Goal: Task Accomplishment & Management: Manage account settings

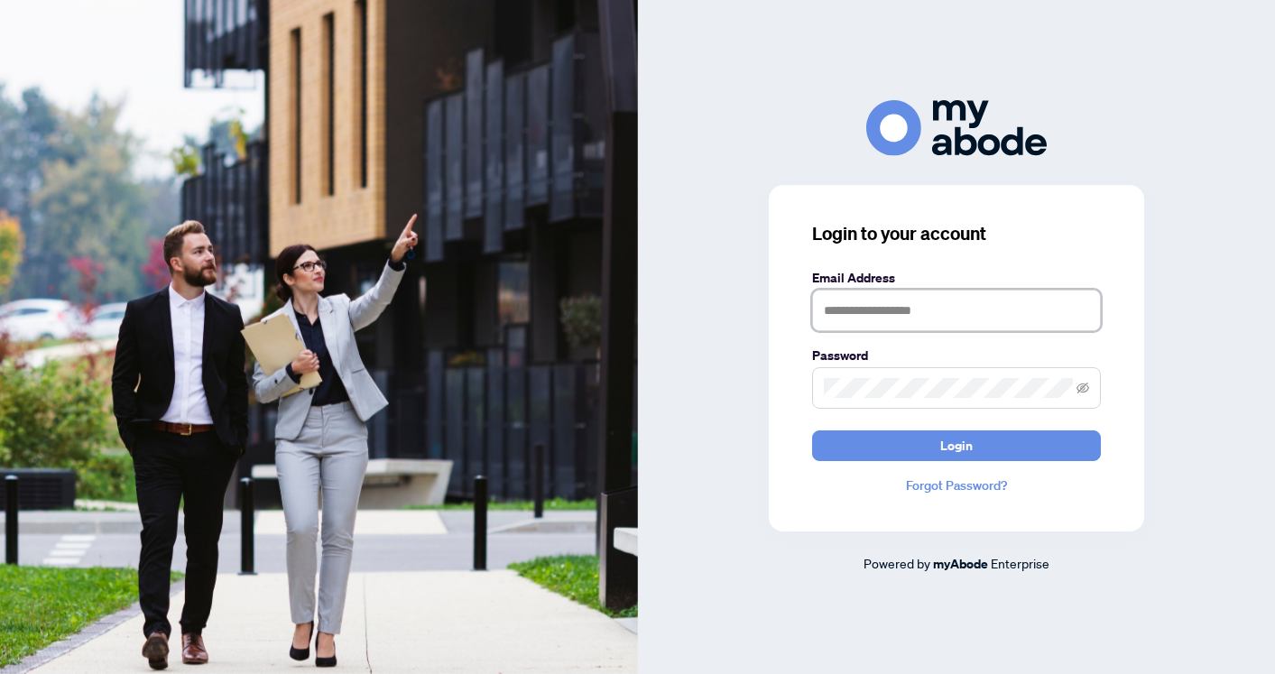
type input "**********"
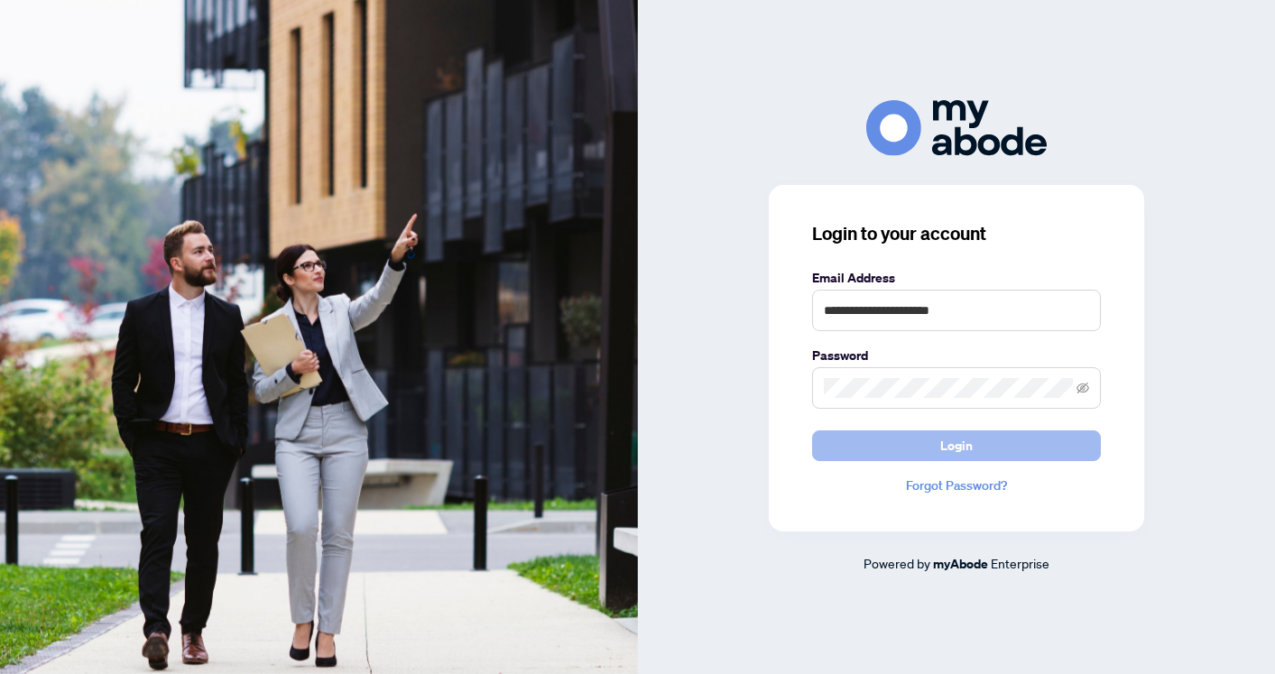
click at [945, 441] on span "Login" at bounding box center [956, 445] width 32 height 29
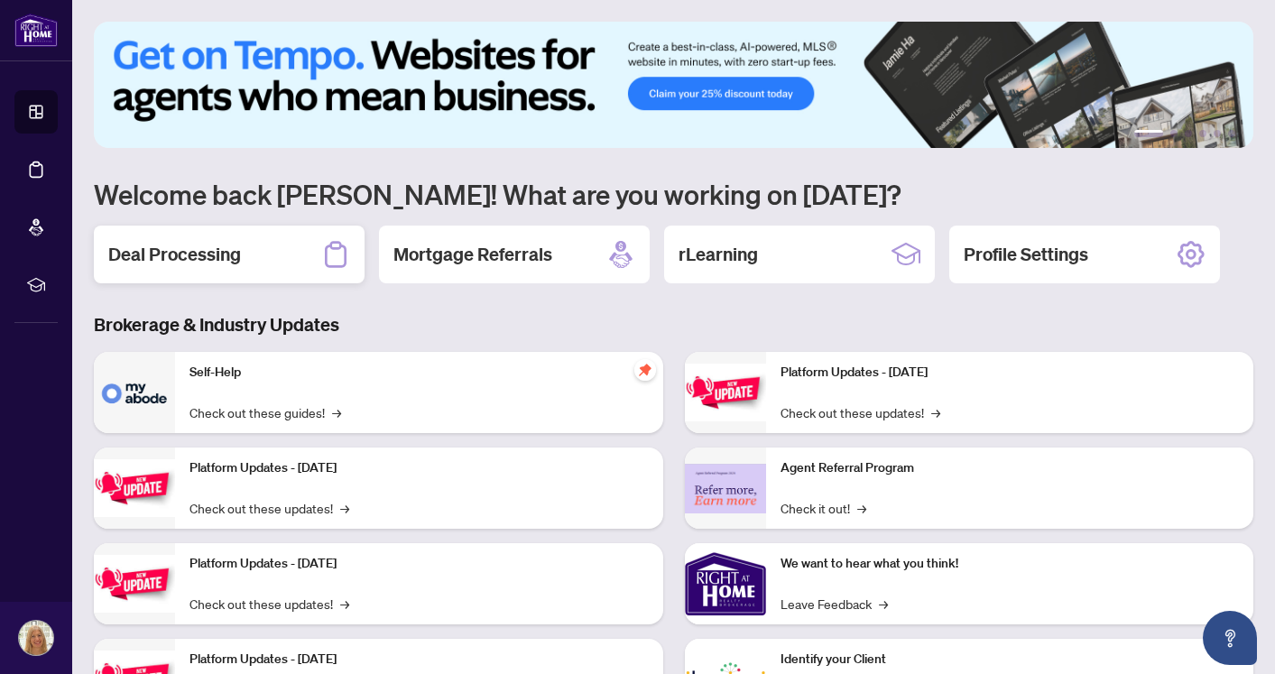
click at [233, 252] on h2 "Deal Processing" at bounding box center [174, 254] width 133 height 25
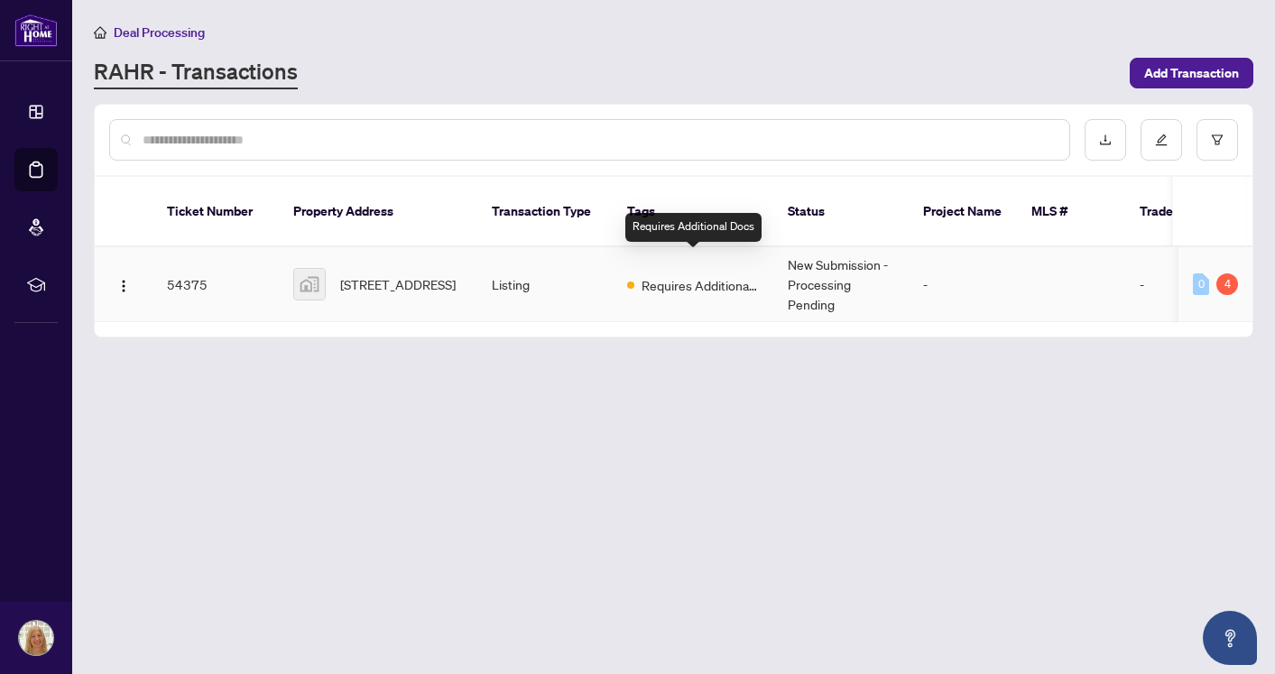
click at [691, 275] on span "Requires Additional Docs" at bounding box center [700, 285] width 117 height 20
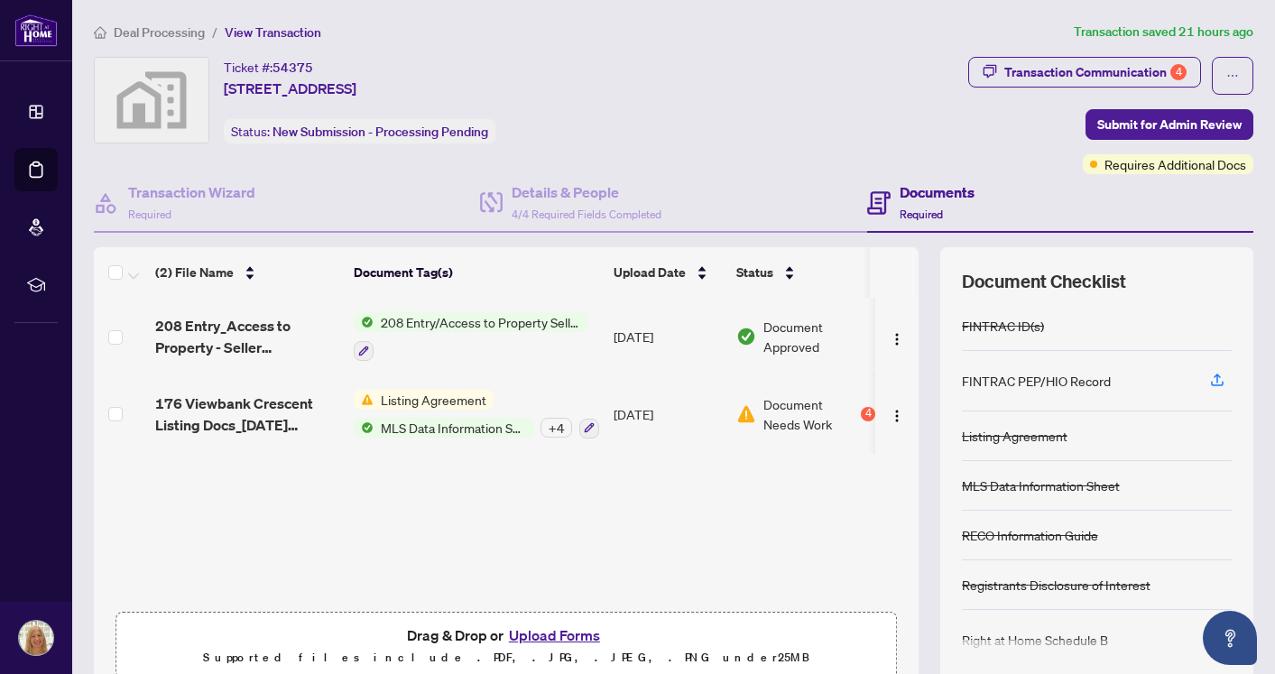
click at [785, 411] on span "Document Needs Work" at bounding box center [810, 414] width 94 height 40
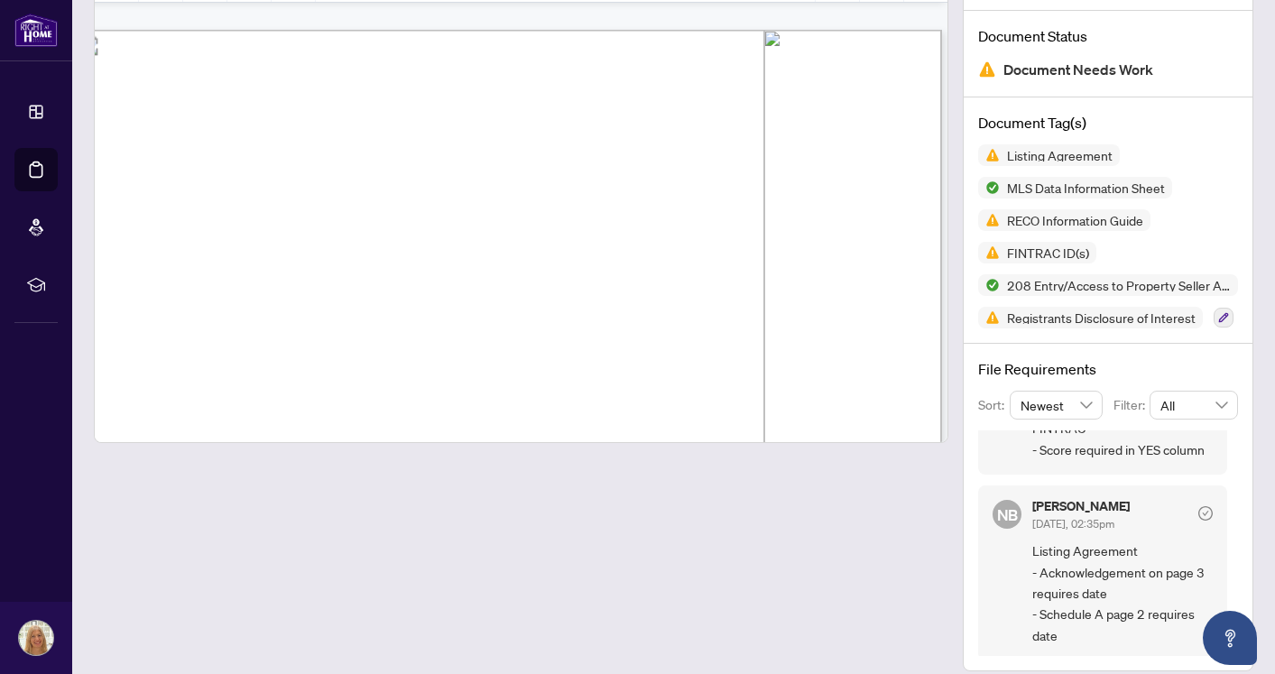
scroll to position [4607, 41]
click at [459, 311] on span ".......................................................................... date…" at bounding box center [507, 308] width 752 height 14
click at [460, 311] on span ".......................................................................... date…" at bounding box center [507, 308] width 752 height 14
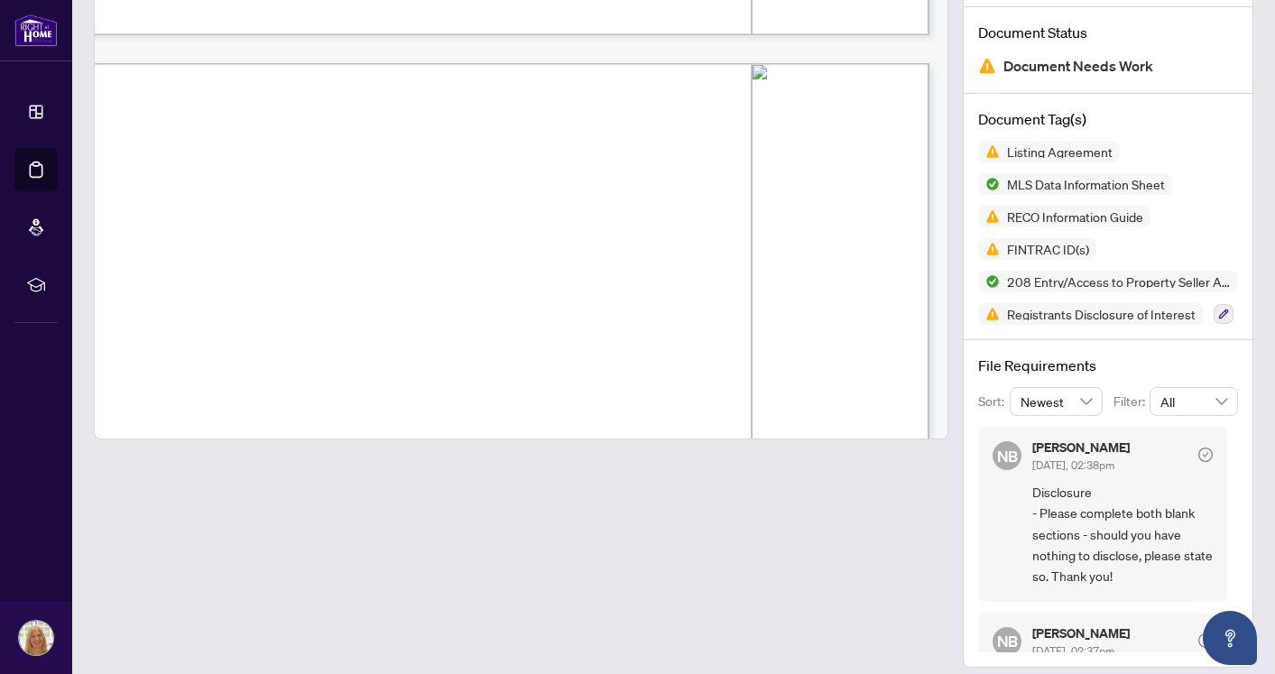
scroll to position [41381, 53]
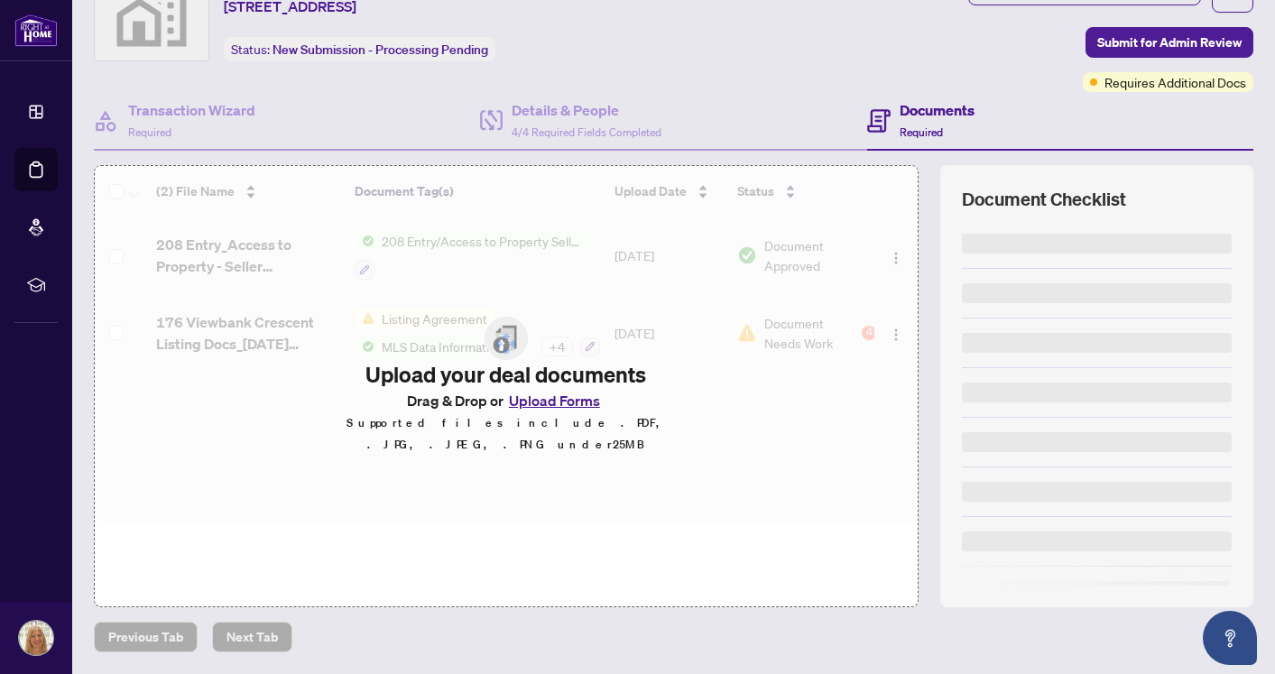
scroll to position [81, 0]
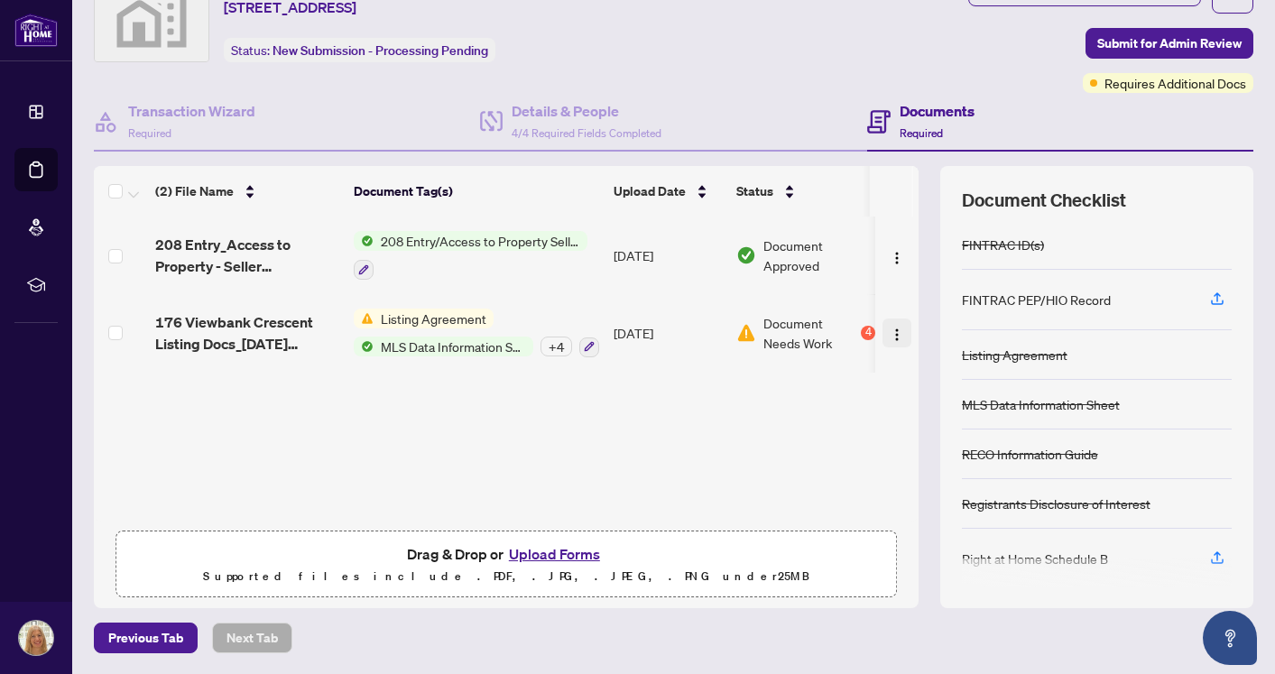
click at [890, 337] on img "button" at bounding box center [897, 335] width 14 height 14
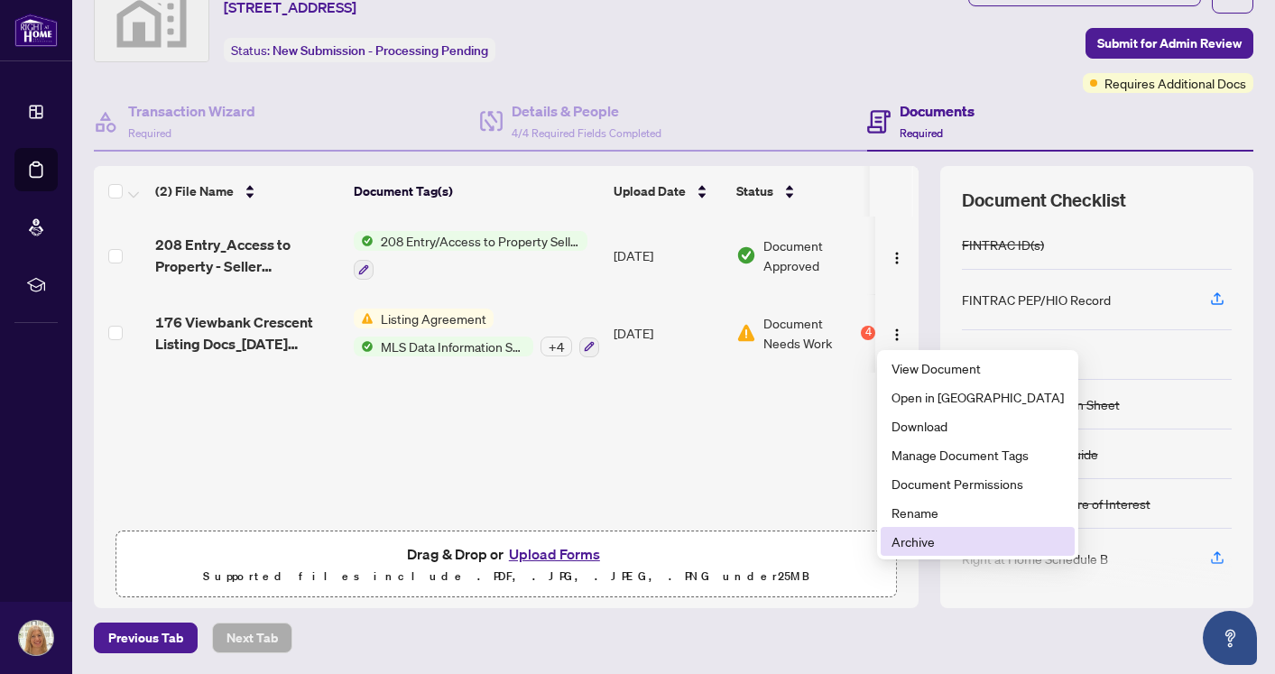
scroll to position [0, 0]
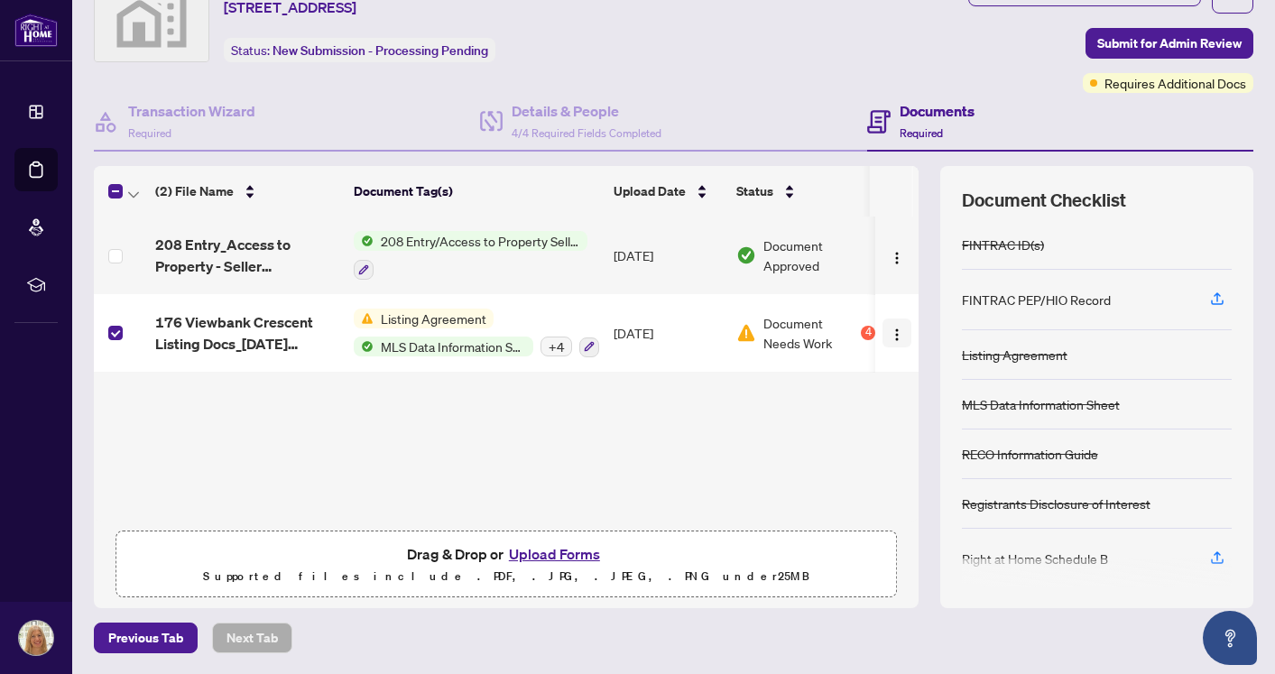
click at [892, 335] on img "button" at bounding box center [897, 335] width 14 height 14
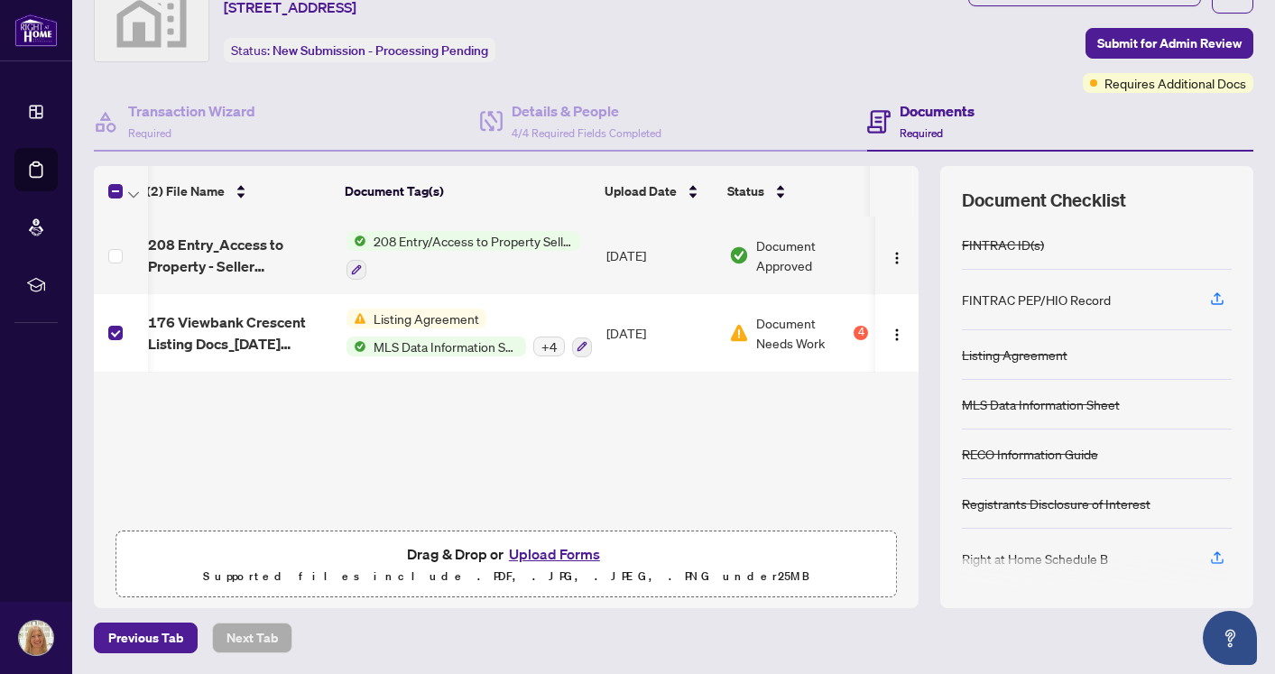
click at [121, 333] on span at bounding box center [115, 333] width 14 height 14
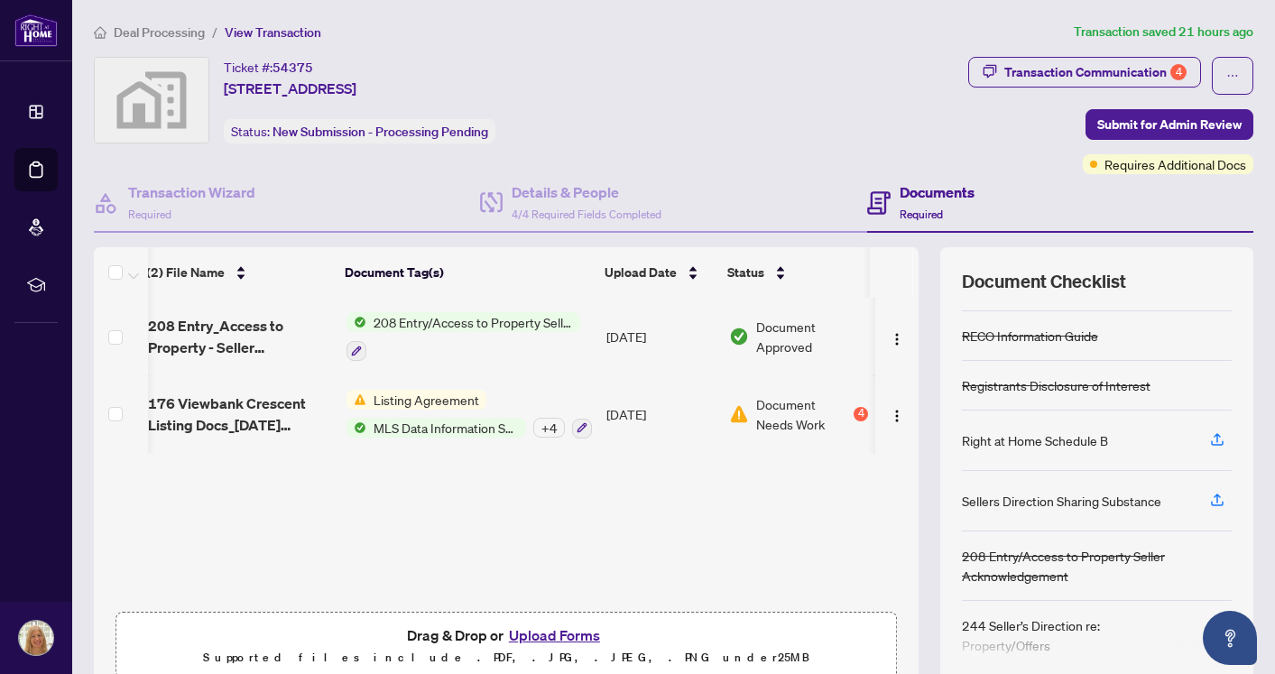
scroll to position [0, 10]
click at [1227, 74] on icon "ellipsis" at bounding box center [1232, 75] width 13 height 13
click at [990, 176] on div "Documents Required" at bounding box center [1060, 203] width 386 height 59
